Goal: Navigation & Orientation: Find specific page/section

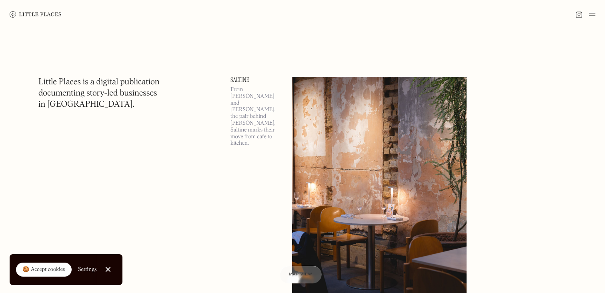
click at [596, 16] on div at bounding box center [302, 14] width 605 height 29
click at [595, 15] on img at bounding box center [592, 15] width 6 height 10
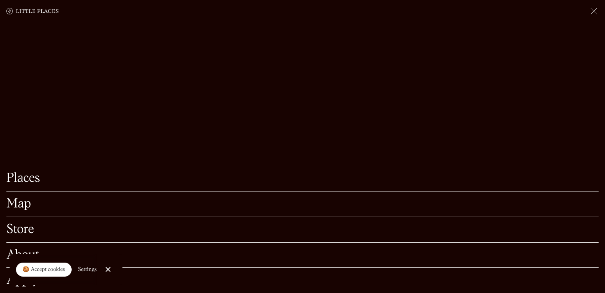
click at [29, 204] on link "Map" at bounding box center [302, 204] width 592 height 12
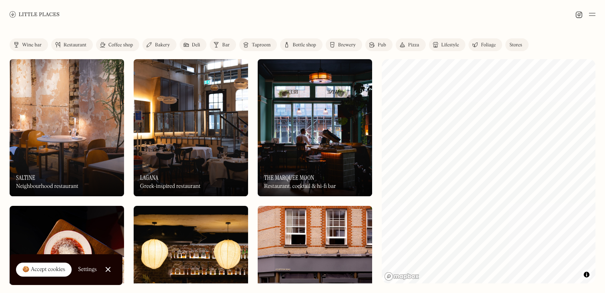
click at [76, 46] on div "Restaurant" at bounding box center [75, 45] width 23 height 5
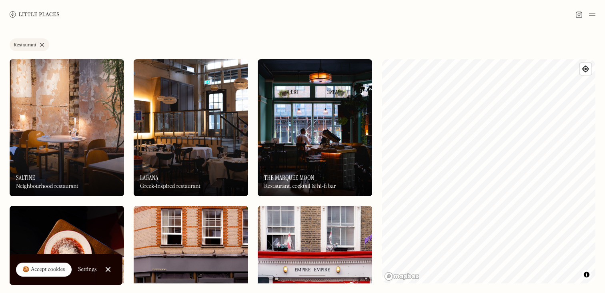
click at [381, 203] on div "Label Restaurant Wine bar Restaurant Coffee shop Bakery Deli Bar Taproom Bottle…" at bounding box center [302, 161] width 605 height 264
click at [365, 229] on div "Label Restaurant Wine bar Restaurant Coffee shop Bakery Deli Bar Taproom Bottle…" at bounding box center [302, 161] width 605 height 264
click at [204, 137] on img at bounding box center [191, 127] width 114 height 137
